Goal: Task Accomplishment & Management: Use online tool/utility

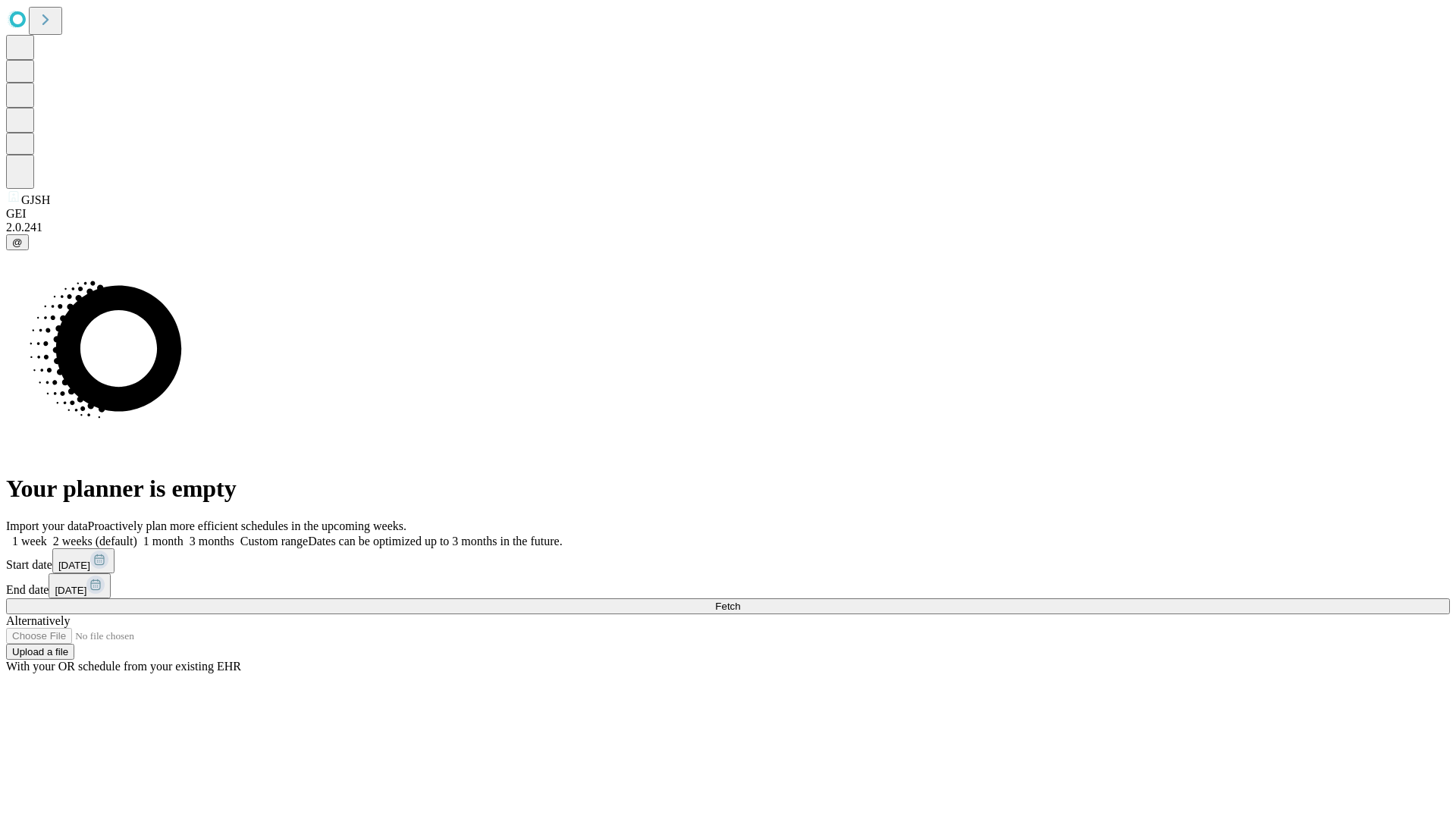
click at [740, 600] on span "Fetch" at bounding box center [727, 605] width 25 height 12
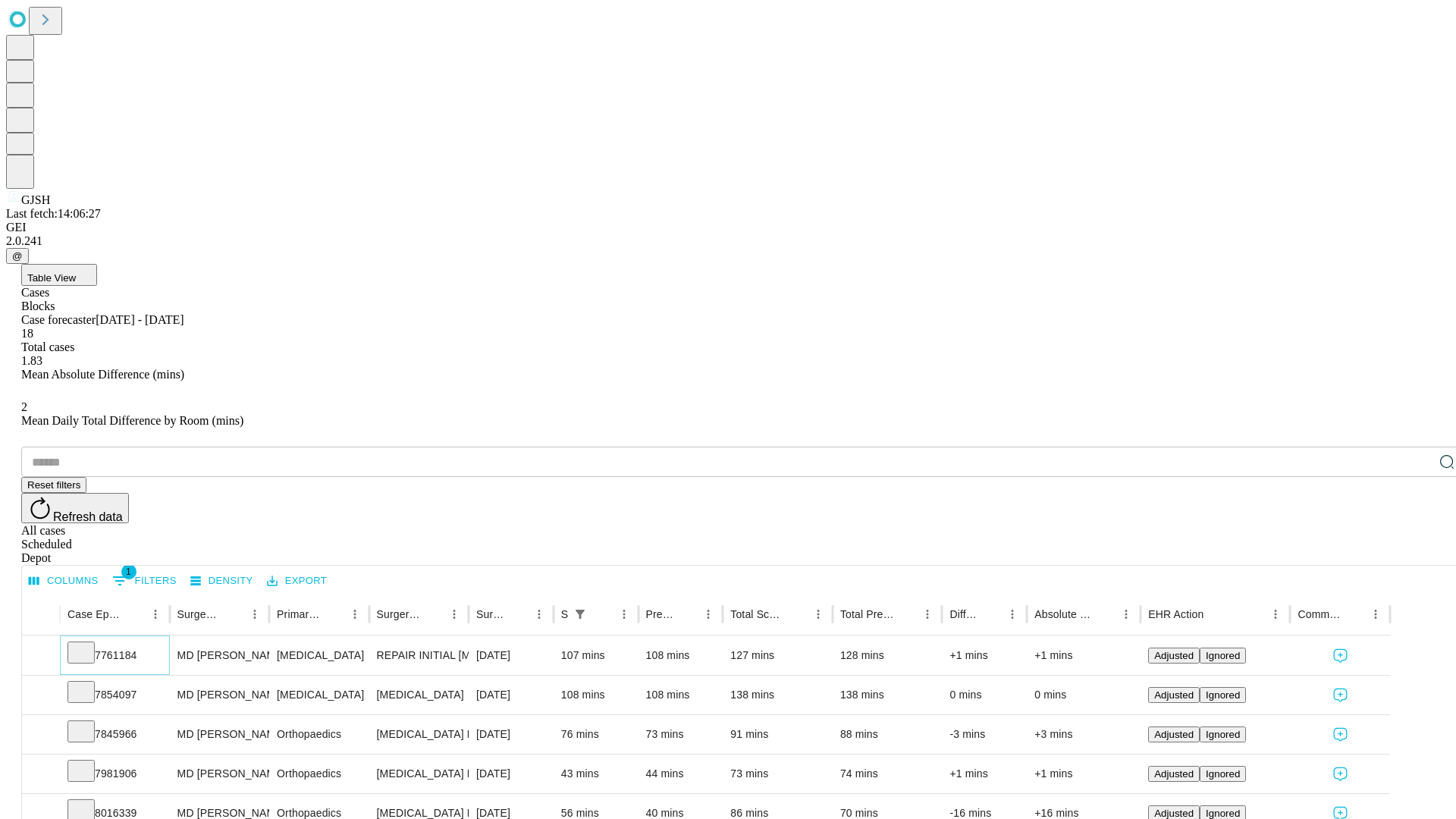
click at [89, 644] on icon at bounding box center [81, 651] width 15 height 15
